Goal: Navigation & Orientation: Find specific page/section

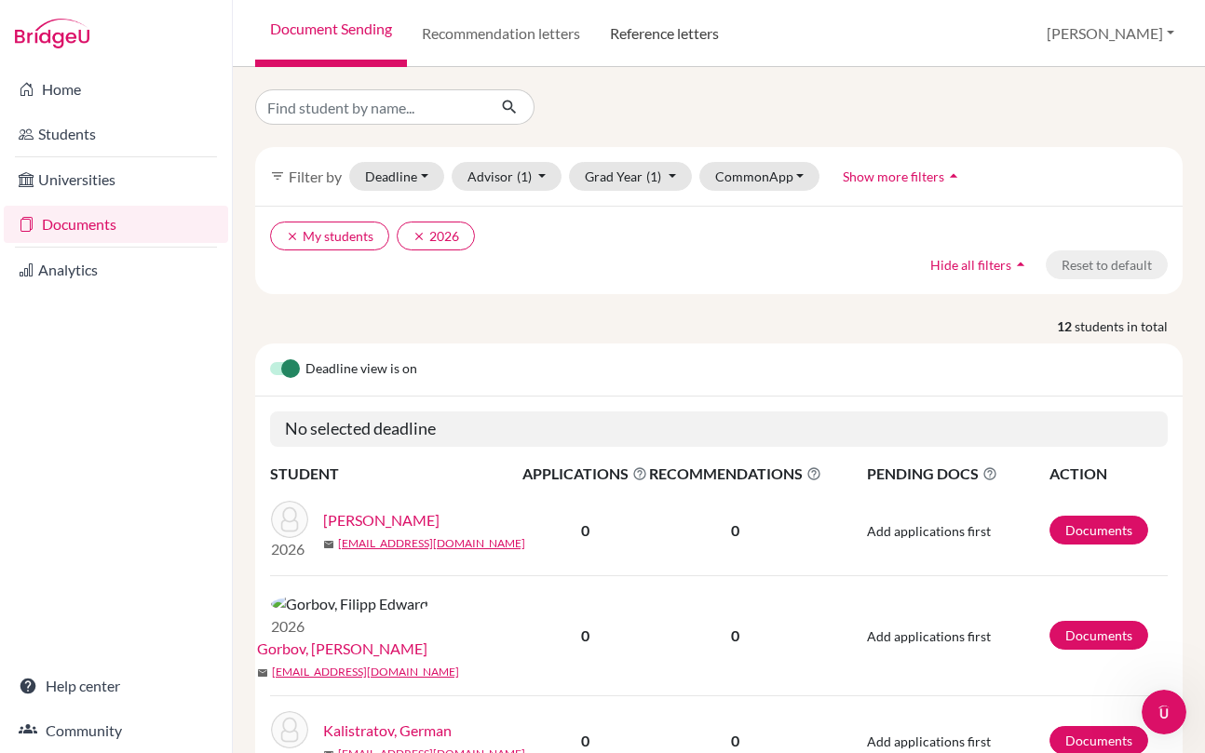
click at [683, 40] on link "Reference letters" at bounding box center [664, 33] width 139 height 67
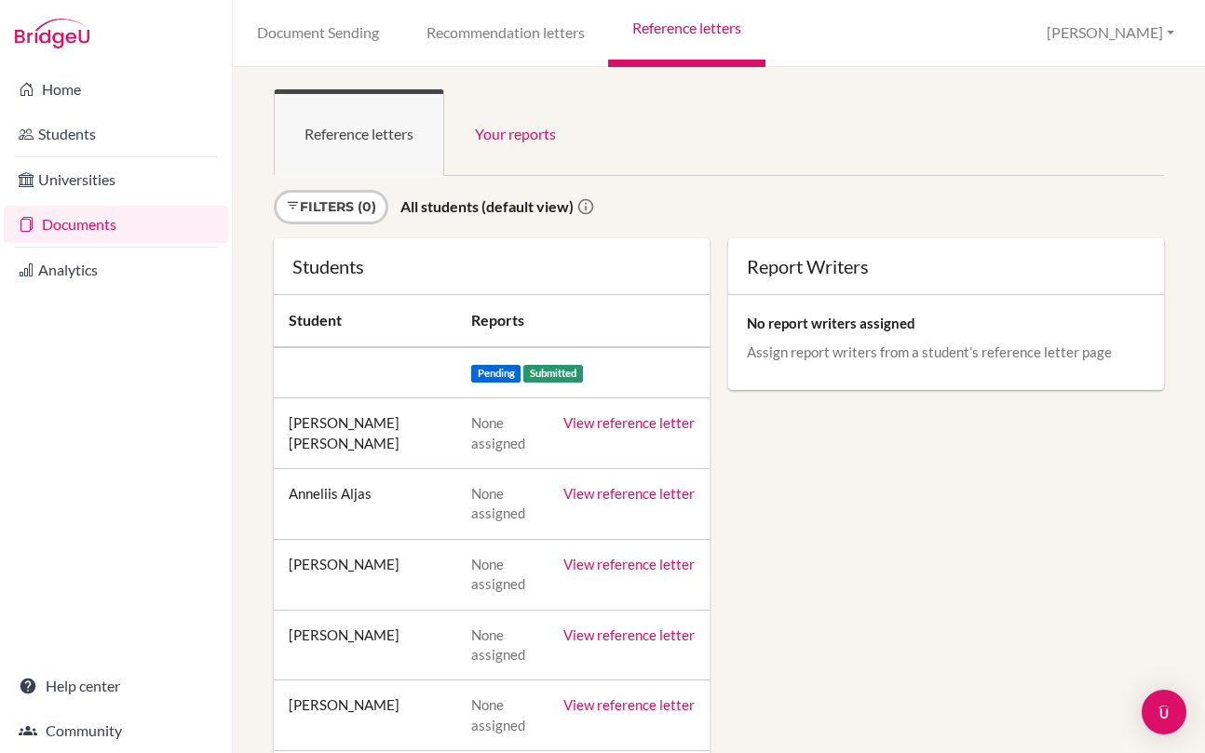
click at [629, 425] on link "View reference letter" at bounding box center [628, 422] width 131 height 17
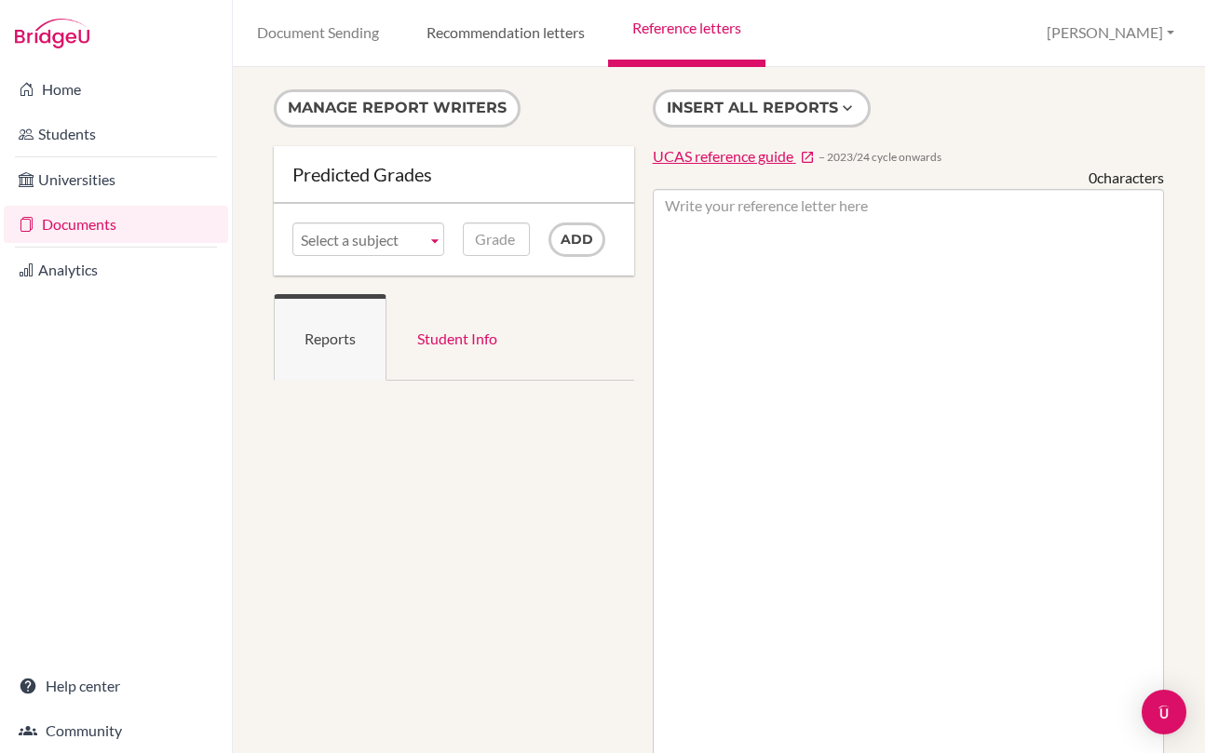
click at [498, 35] on link "Recommendation letters" at bounding box center [505, 33] width 206 height 67
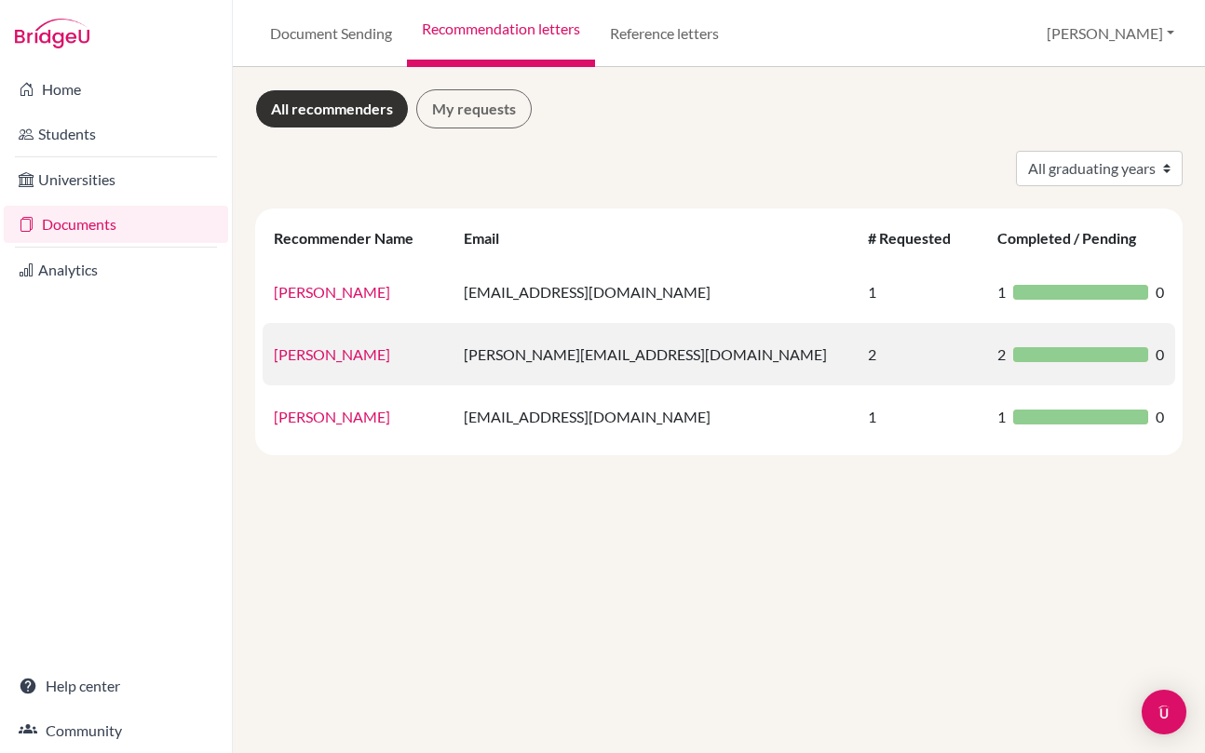
click at [345, 359] on link "David Hagen" at bounding box center [332, 355] width 116 height 18
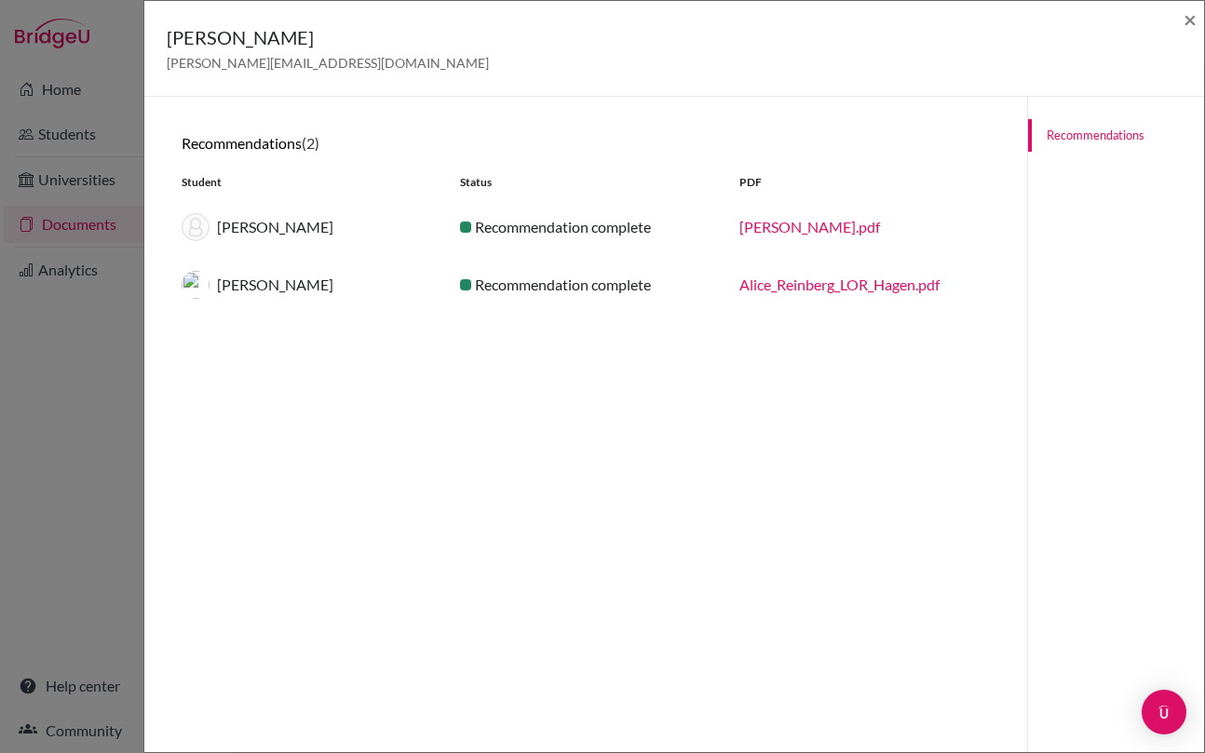
click at [865, 229] on link "Laura_Pajoma__LOR_Hagen.pdf" at bounding box center [810, 227] width 141 height 18
click at [1192, 20] on span "×" at bounding box center [1190, 19] width 13 height 27
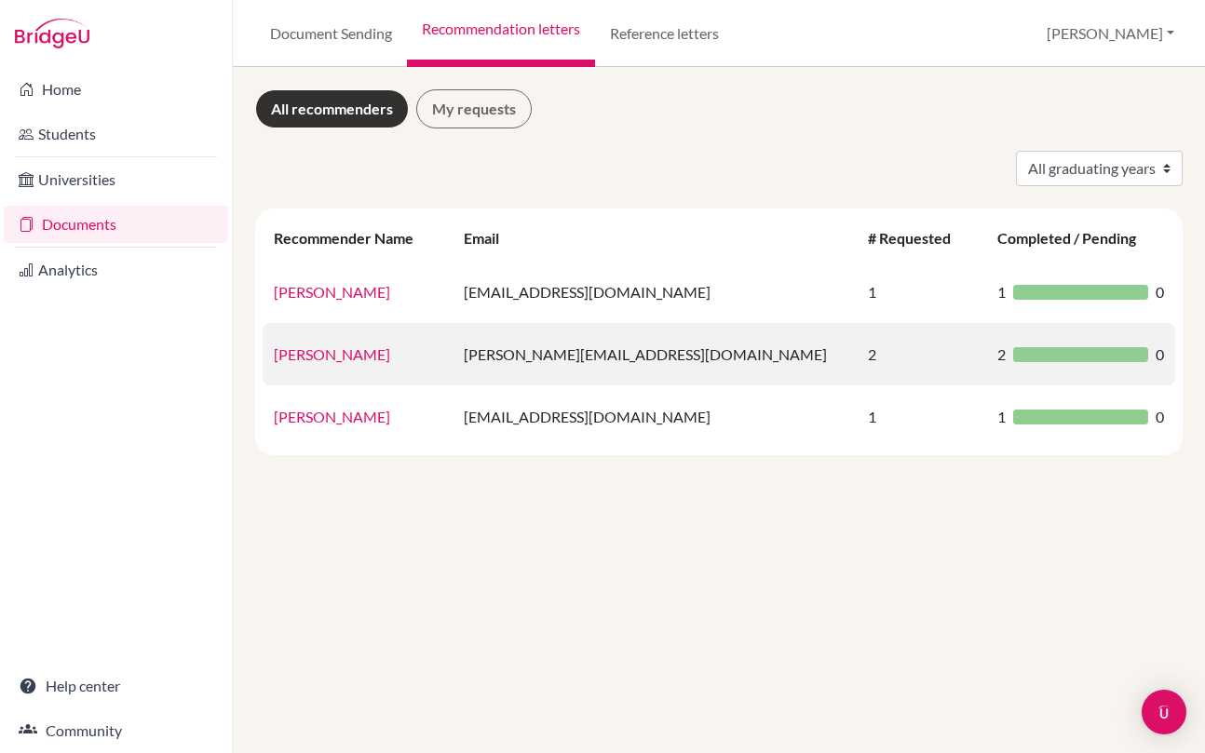
click at [317, 362] on link "David Hagen" at bounding box center [332, 355] width 116 height 18
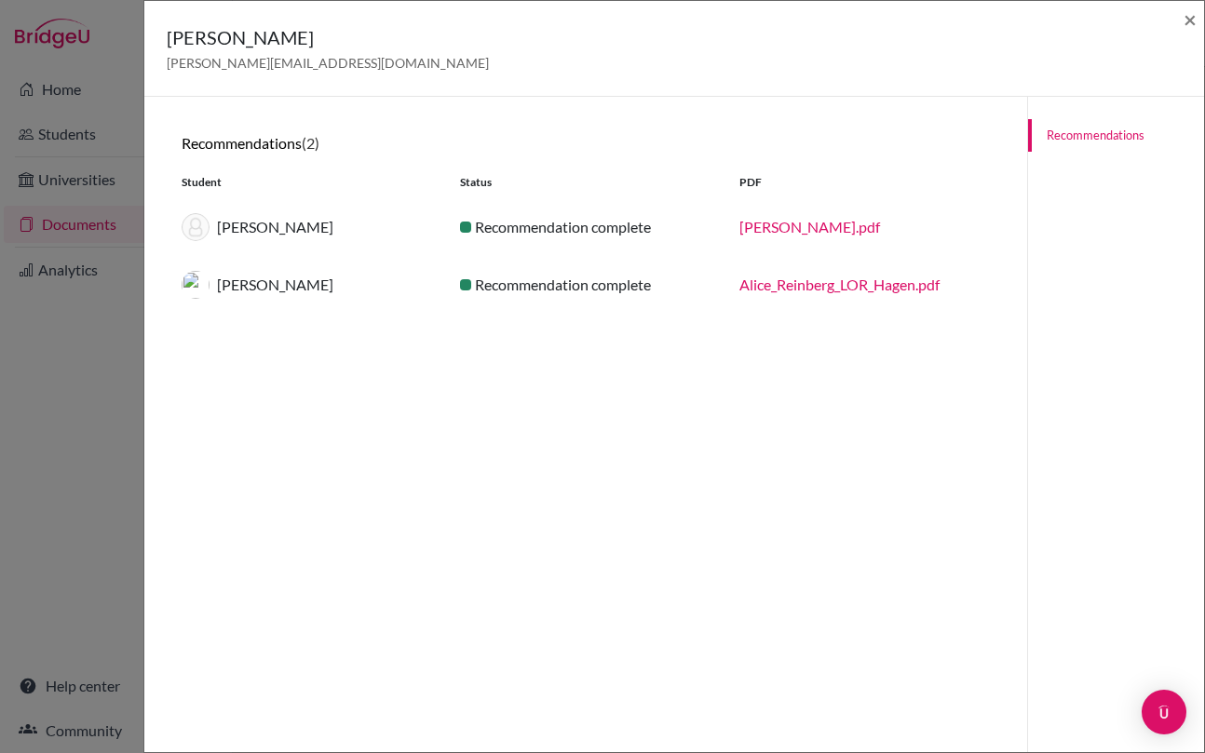
click at [859, 292] on link "Alice_Reinberg_LOR_Hagen.pdf" at bounding box center [840, 285] width 200 height 18
click at [1189, 26] on span "×" at bounding box center [1190, 19] width 13 height 27
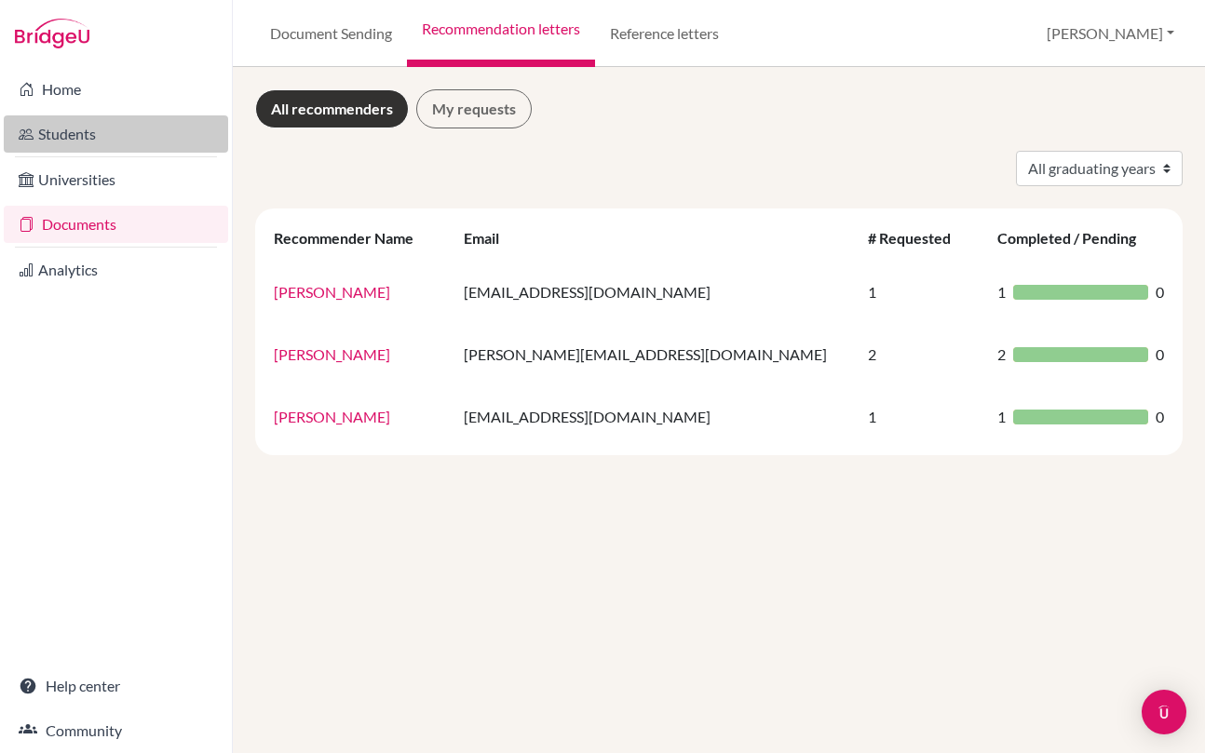
click at [81, 131] on link "Students" at bounding box center [116, 133] width 224 height 37
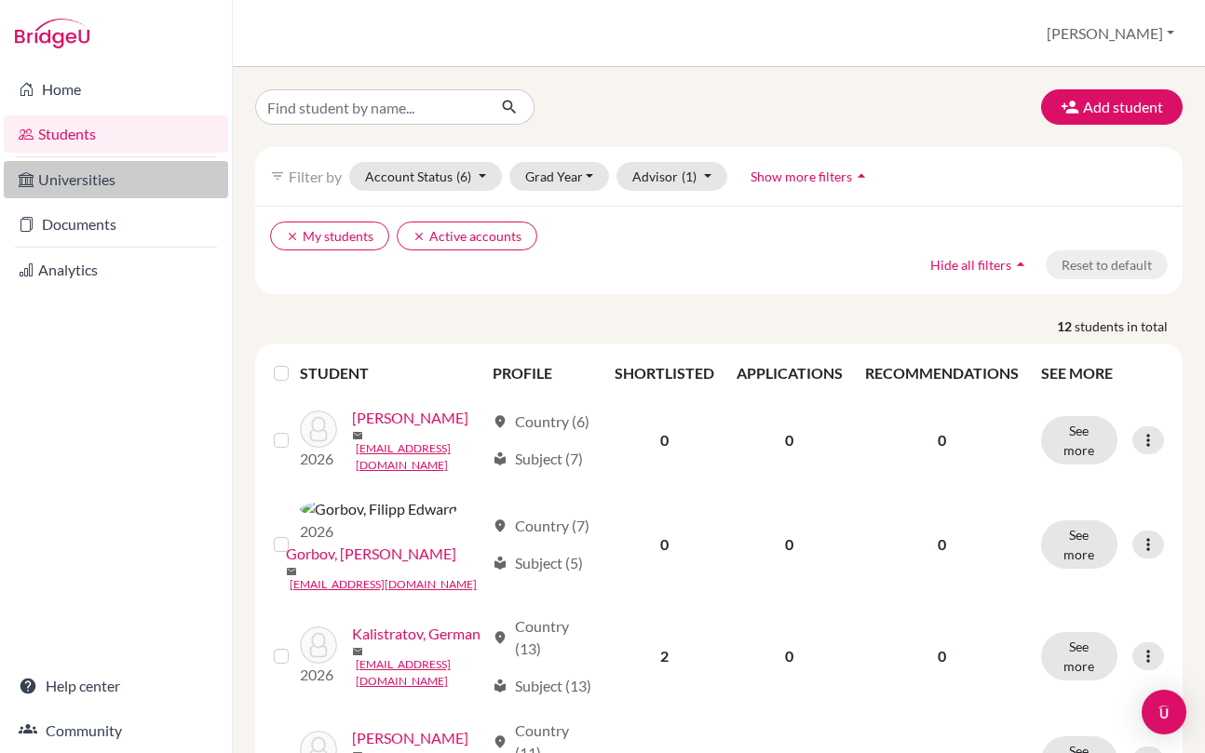
click at [114, 186] on link "Universities" at bounding box center [116, 179] width 224 height 37
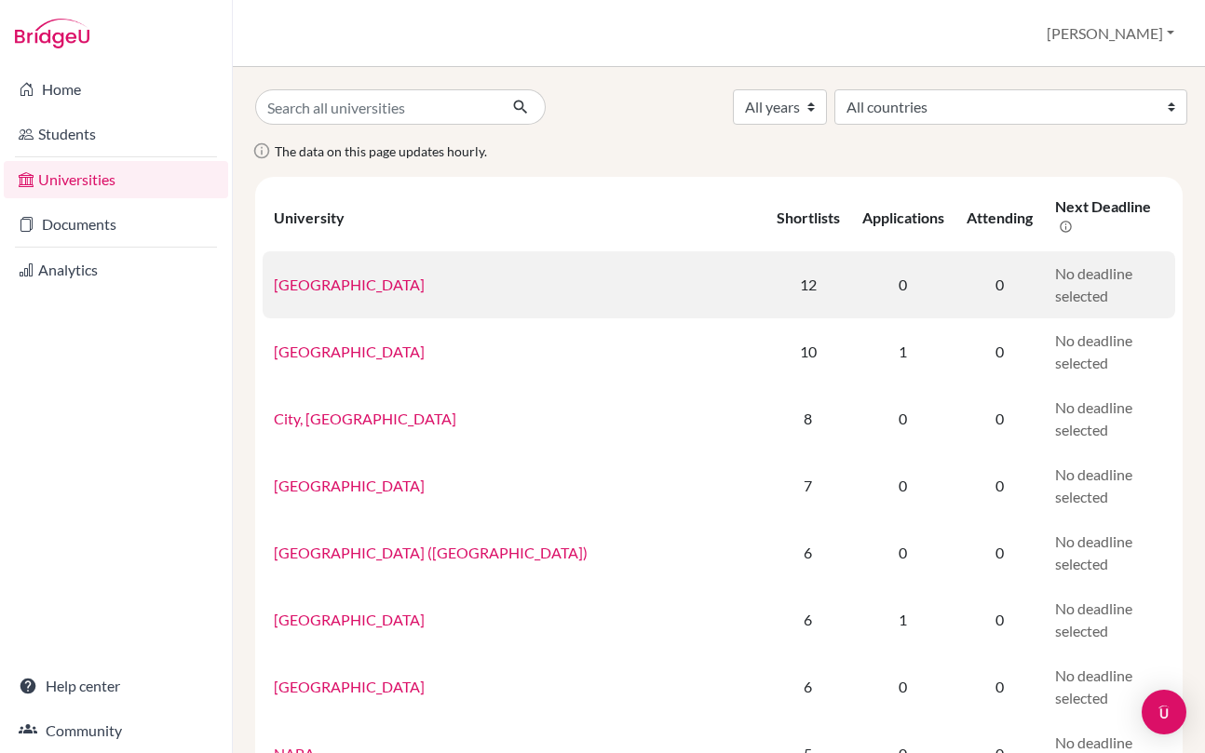
click at [346, 286] on link "University College London" at bounding box center [349, 285] width 151 height 18
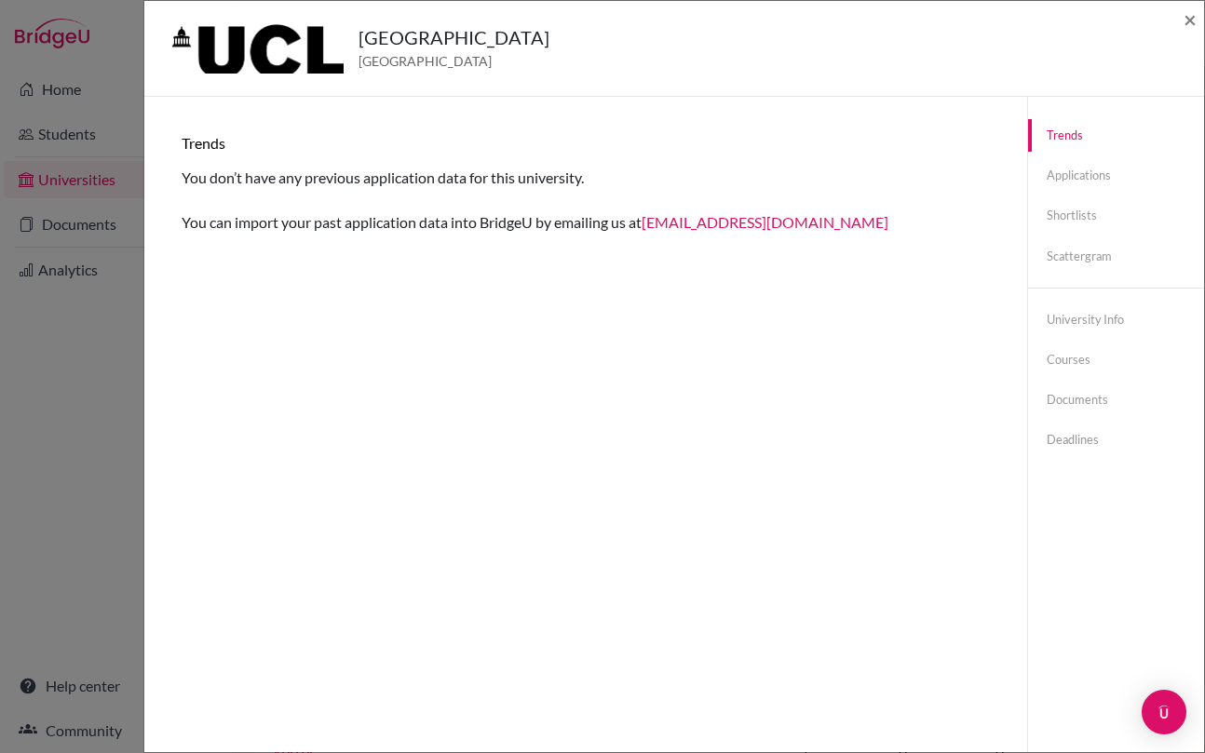
click at [754, 228] on link "hi@bridge-u.com" at bounding box center [765, 222] width 247 height 18
click at [1192, 28] on span "×" at bounding box center [1190, 19] width 13 height 27
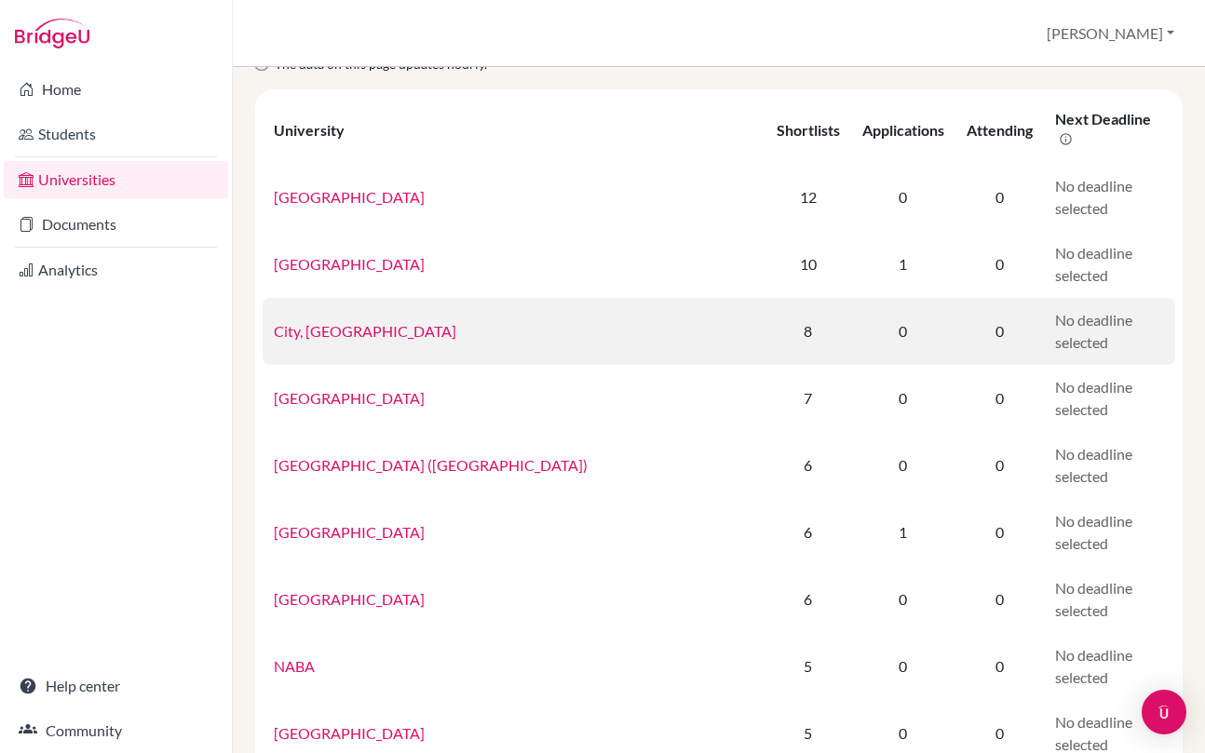
scroll to position [92, 0]
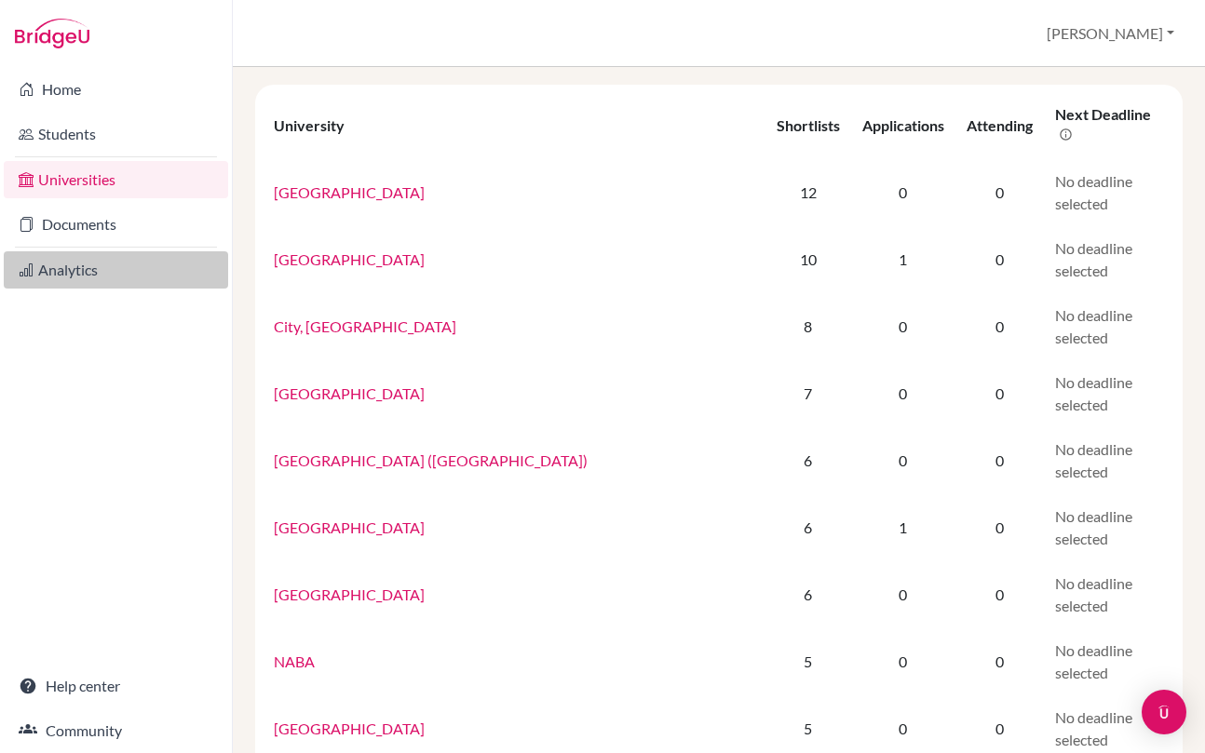
click at [61, 265] on link "Analytics" at bounding box center [116, 269] width 224 height 37
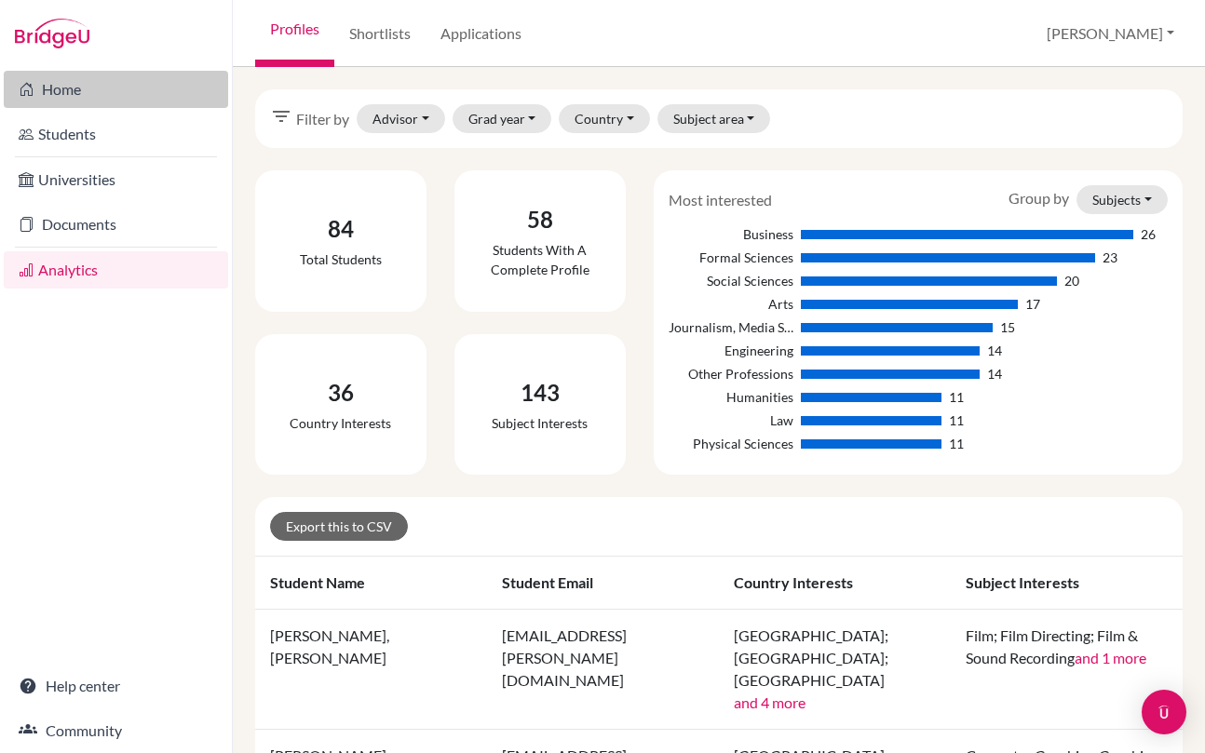
click at [84, 100] on link "Home" at bounding box center [116, 89] width 224 height 37
